Goal: Information Seeking & Learning: Learn about a topic

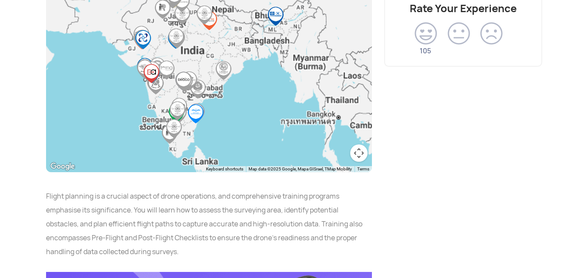
scroll to position [1338, 0]
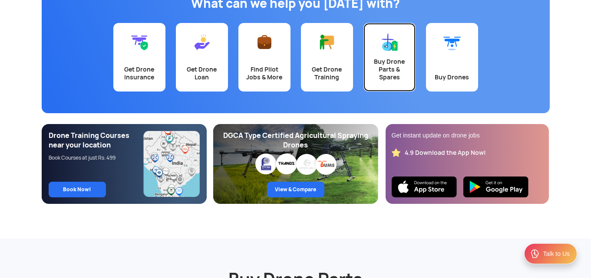
click at [386, 66] on div "Buy Drone Parts & Spares" at bounding box center [390, 69] width 42 height 23
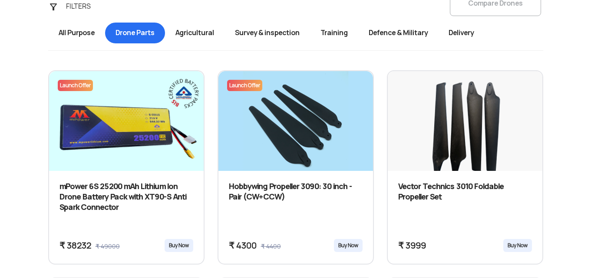
click at [73, 32] on span "All Purpose" at bounding box center [76, 33] width 57 height 21
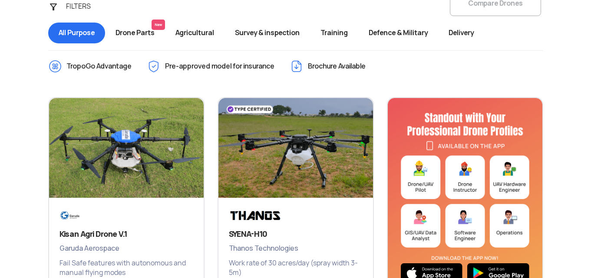
click at [284, 35] on span "Survey & inspection" at bounding box center [268, 33] width 86 height 21
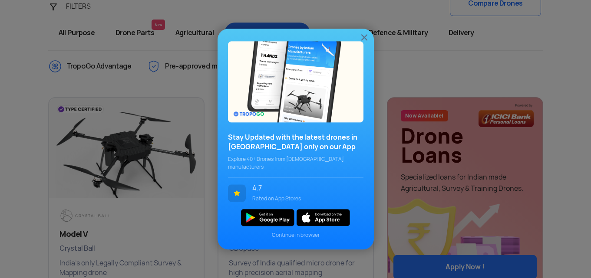
click at [364, 38] on img at bounding box center [364, 37] width 10 height 10
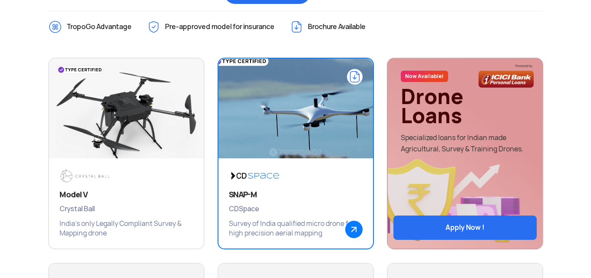
scroll to position [340, 0]
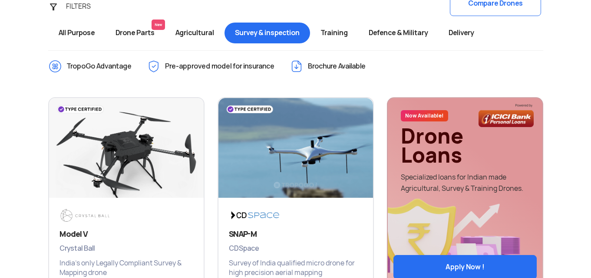
click at [66, 3] on div "FILTERS" at bounding box center [84, 6] width 46 height 17
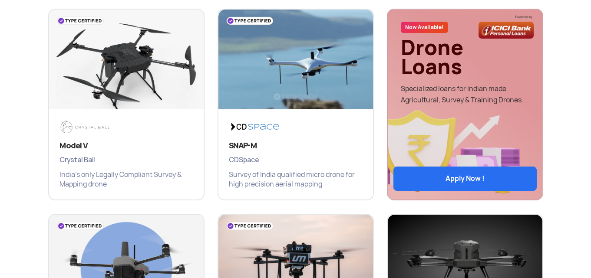
scroll to position [432, 0]
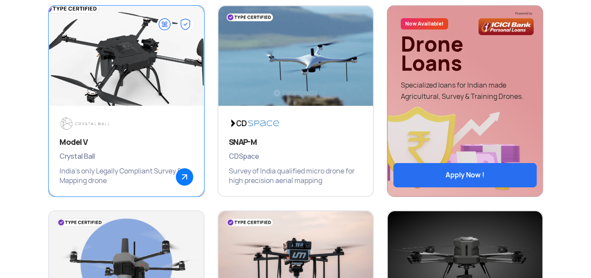
click at [109, 69] on img at bounding box center [125, 60] width 185 height 130
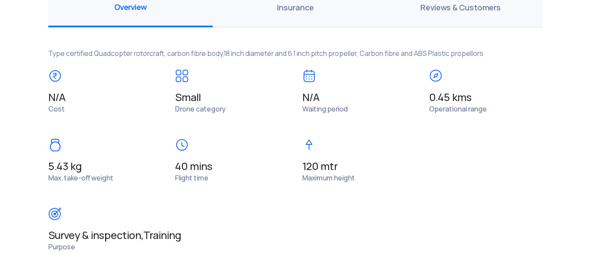
scroll to position [614, 0]
